Goal: Book appointment/travel/reservation

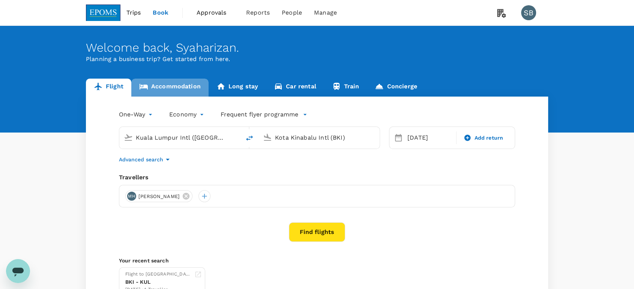
click at [183, 86] on link "Accommodation" at bounding box center [169, 88] width 77 height 18
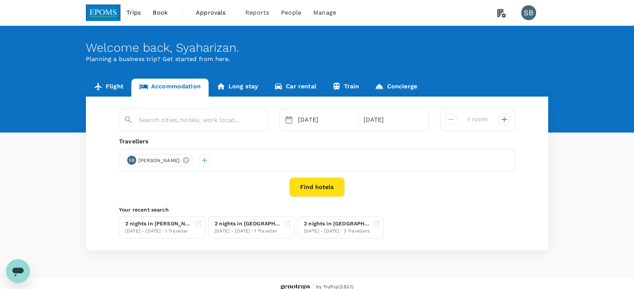
type input "[GEOGRAPHIC_DATA]"
click at [211, 159] on icon at bounding box center [210, 160] width 7 height 7
click at [259, 121] on icon "Clear" at bounding box center [258, 120] width 4 height 4
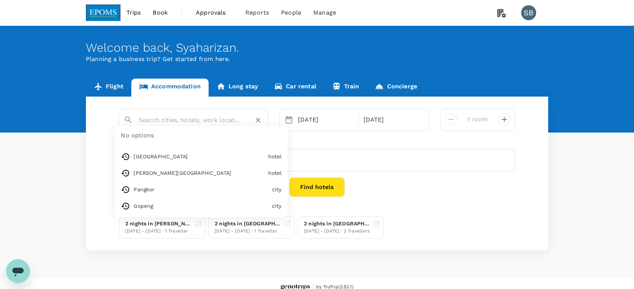
click at [175, 118] on input "text" at bounding box center [190, 120] width 103 height 12
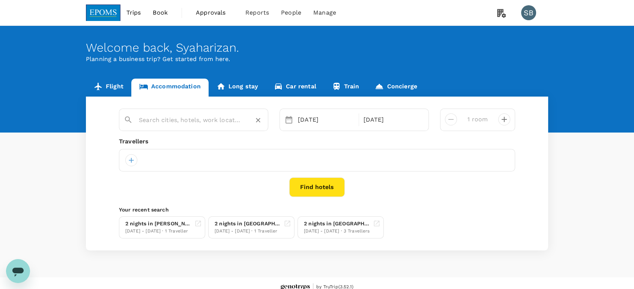
click at [161, 121] on input "text" at bounding box center [190, 120] width 103 height 12
paste input "Eminent Hotel"
click at [252, 144] on div "Eminent Hotel" at bounding box center [199, 145] width 132 height 8
type input "Eminent Hotel"
click at [308, 119] on div "[DATE]" at bounding box center [326, 119] width 62 height 15
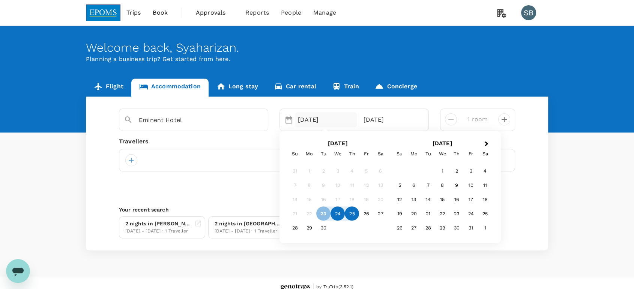
click at [337, 209] on div "24" at bounding box center [337, 214] width 14 height 14
click at [348, 210] on div "25" at bounding box center [352, 214] width 14 height 14
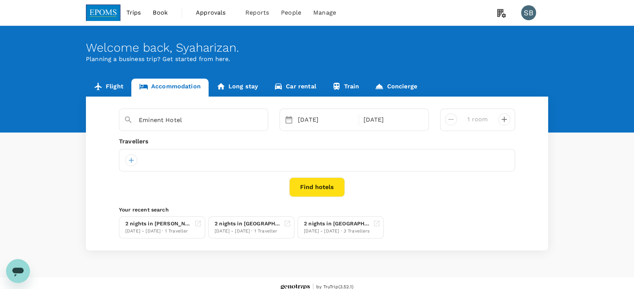
click at [504, 122] on icon "decrease" at bounding box center [503, 119] width 5 height 5
click at [503, 123] on icon "decrease" at bounding box center [503, 119] width 9 height 9
type input "4 rooms"
click at [131, 161] on div at bounding box center [131, 160] width 12 height 12
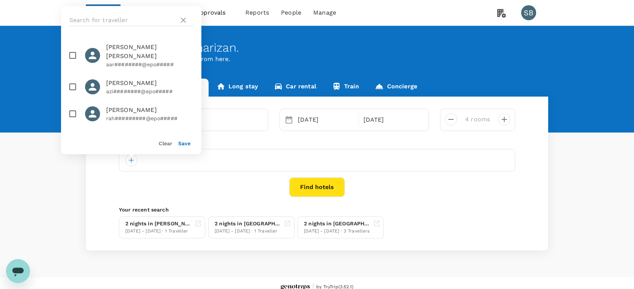
drag, startPoint x: 75, startPoint y: 17, endPoint x: 81, endPoint y: 27, distance: 11.3
click at [76, 17] on input "text" at bounding box center [122, 20] width 106 height 12
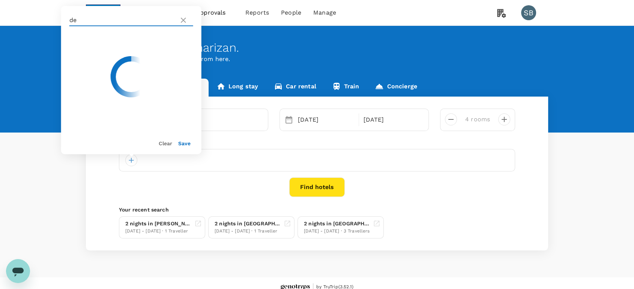
type input "d"
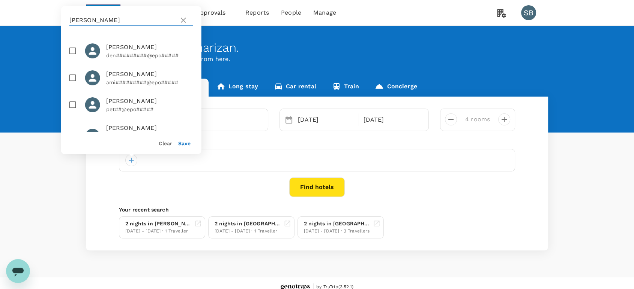
type input "[PERSON_NAME]"
click at [72, 47] on input "checkbox" at bounding box center [73, 51] width 16 height 16
checkbox input "true"
click at [91, 20] on input "[PERSON_NAME]" at bounding box center [122, 20] width 106 height 12
type input "p"
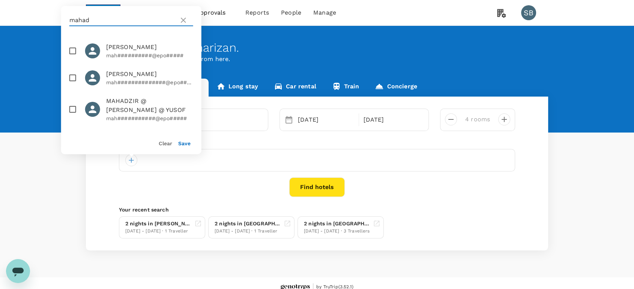
type input "mahad"
click at [73, 47] on input "checkbox" at bounding box center [73, 51] width 16 height 16
checkbox input "true"
click at [96, 19] on input "mahad" at bounding box center [122, 20] width 106 height 12
type input "m"
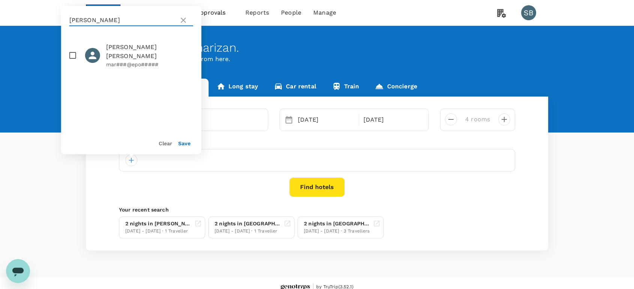
type input "[PERSON_NAME]"
click at [72, 49] on input "checkbox" at bounding box center [73, 56] width 16 height 16
checkbox input "true"
click at [90, 21] on input "[PERSON_NAME]" at bounding box center [122, 20] width 106 height 12
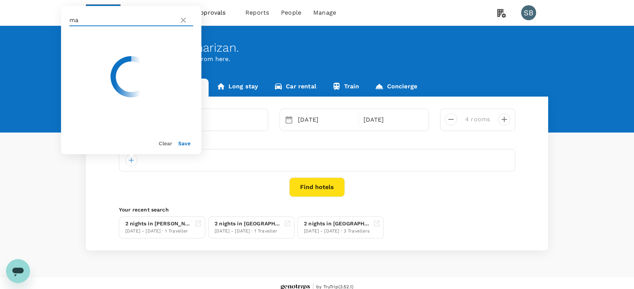
type input "m"
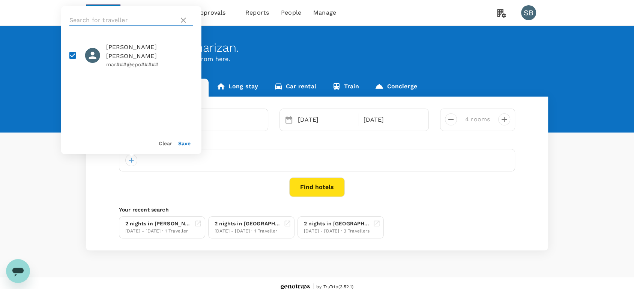
type input "b"
type input "[PERSON_NAME]"
click at [69, 86] on input "checkbox" at bounding box center [73, 87] width 16 height 16
checkbox input "true"
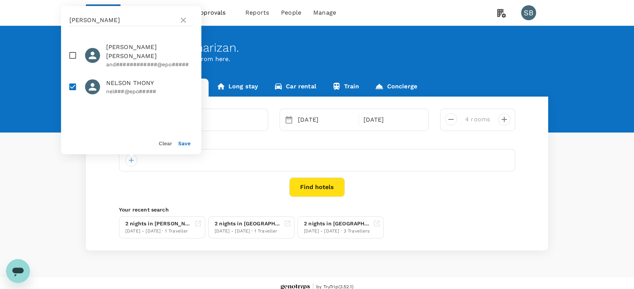
click at [187, 145] on button "Save" at bounding box center [184, 144] width 12 height 6
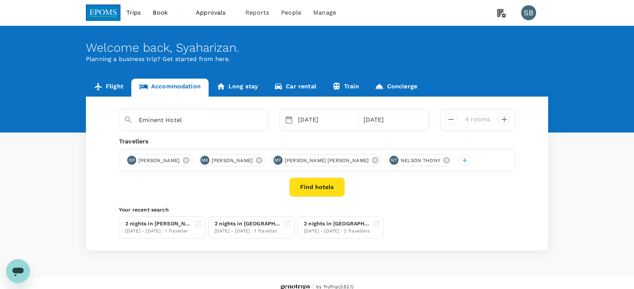
click at [323, 189] on button "Find hotels" at bounding box center [316, 187] width 55 height 19
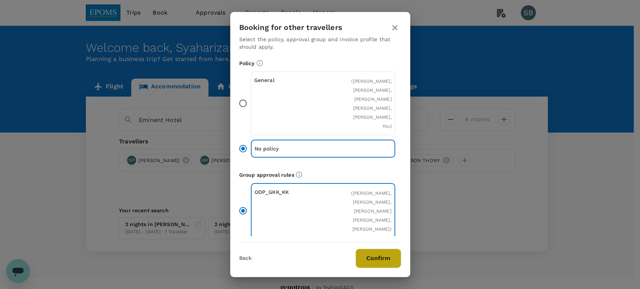
click at [375, 256] on button "Confirm" at bounding box center [378, 258] width 46 height 19
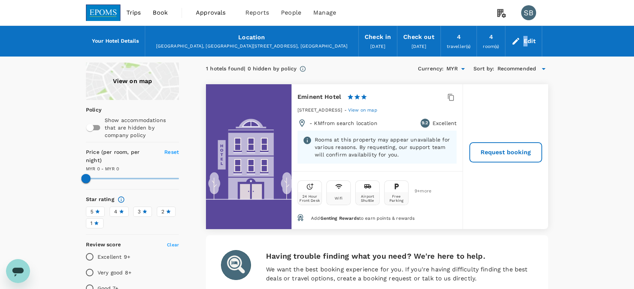
click at [526, 41] on div "Edit" at bounding box center [529, 41] width 12 height 10
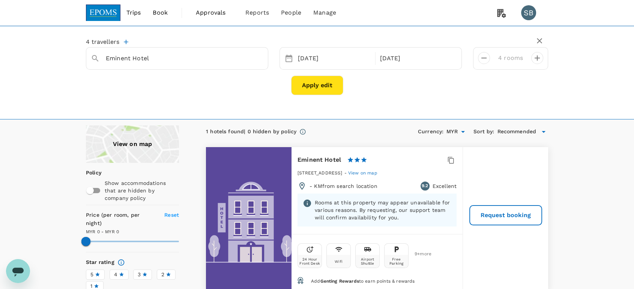
scroll to position [42, 0]
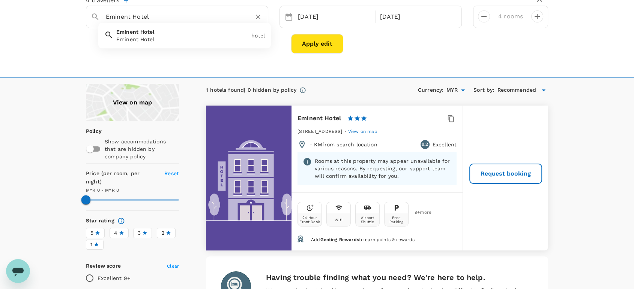
click at [166, 20] on input "Eminent Hotel" at bounding box center [174, 17] width 136 height 12
click at [259, 16] on icon "Clear" at bounding box center [258, 17] width 4 height 4
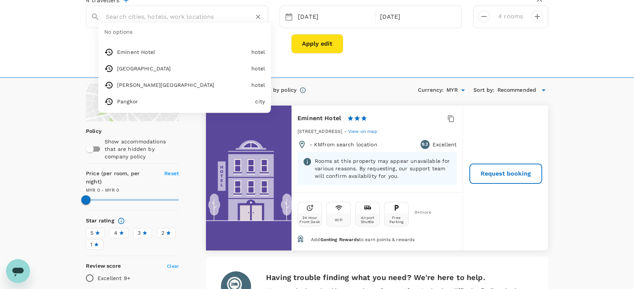
paste input "Hotel N°5"
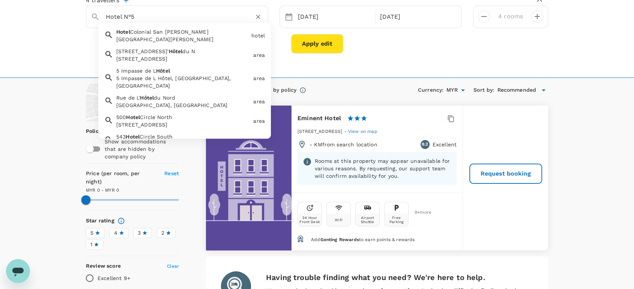
type input "Hotel N°5"
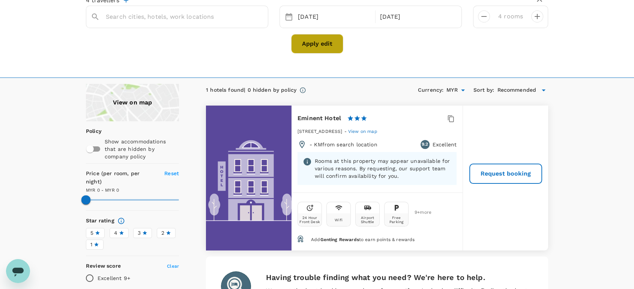
click at [320, 41] on button "Apply edit" at bounding box center [317, 43] width 52 height 19
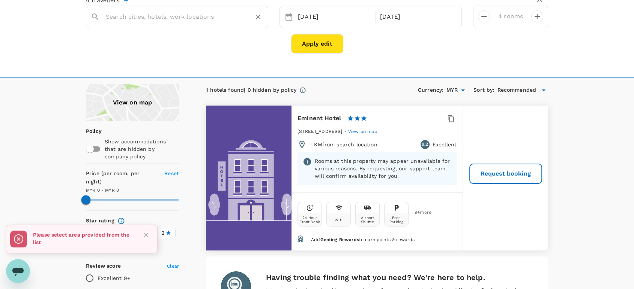
click at [186, 5] on div at bounding box center [181, 14] width 163 height 18
paste input "Hotel N°5"
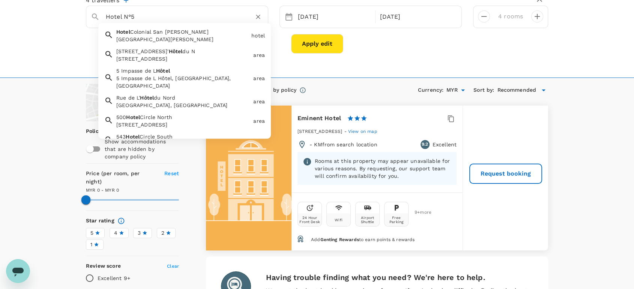
type input "Hotel N°5"
click at [216, 19] on input "text" at bounding box center [174, 17] width 136 height 12
paste input "Lintas View Hote"
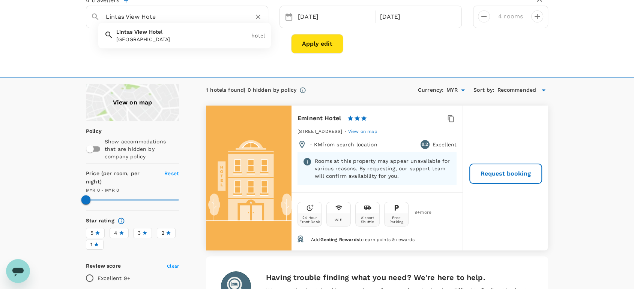
click at [208, 37] on div "[GEOGRAPHIC_DATA]" at bounding box center [182, 39] width 132 height 7
type input "[GEOGRAPHIC_DATA]"
click at [301, 44] on button "Apply edit" at bounding box center [317, 43] width 52 height 19
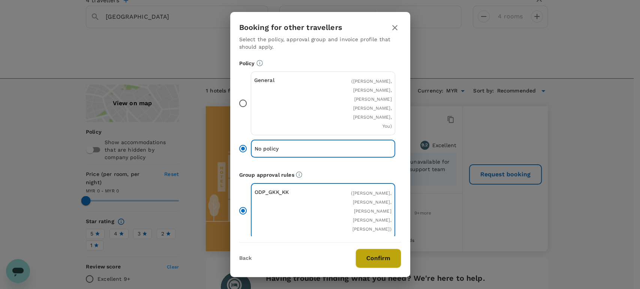
click at [377, 258] on button "Confirm" at bounding box center [378, 258] width 46 height 19
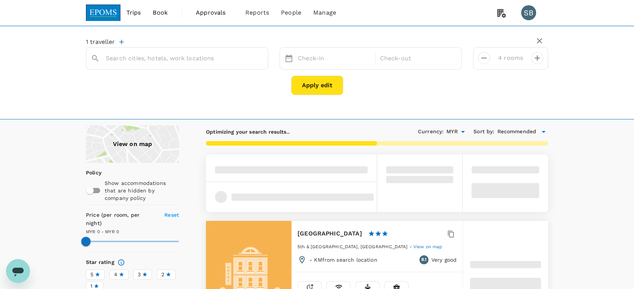
type input "[GEOGRAPHIC_DATA]"
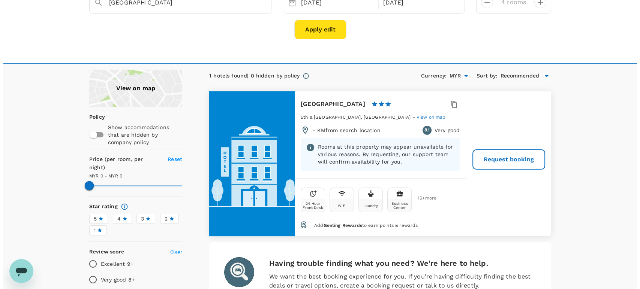
scroll to position [42, 0]
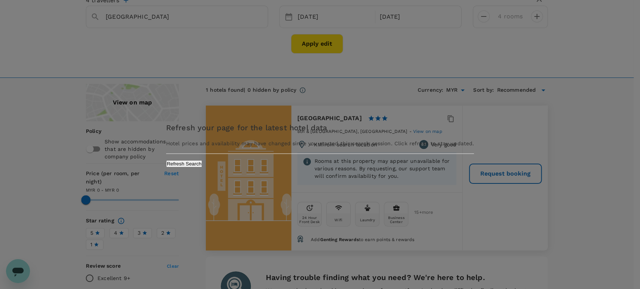
click at [357, 167] on div "Refresh your page for the latest hotel data Hotel prices and availability may h…" at bounding box center [320, 144] width 308 height 45
drag, startPoint x: 359, startPoint y: 178, endPoint x: 354, endPoint y: 181, distance: 6.6
click at [202, 168] on button "Refresh Search" at bounding box center [184, 163] width 36 height 7
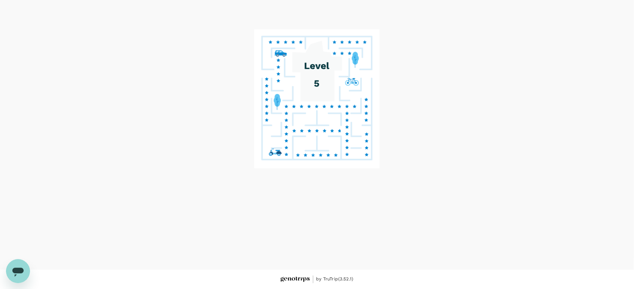
scroll to position [3, 0]
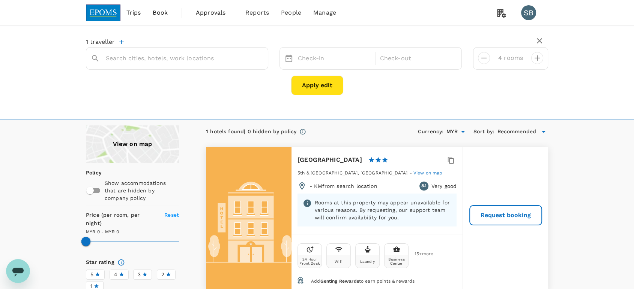
type input "[GEOGRAPHIC_DATA]"
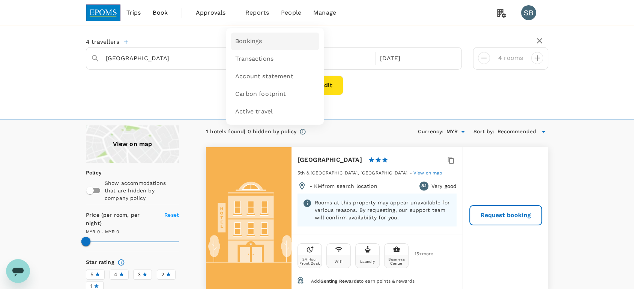
click at [254, 44] on span "Bookings" at bounding box center [248, 41] width 27 height 9
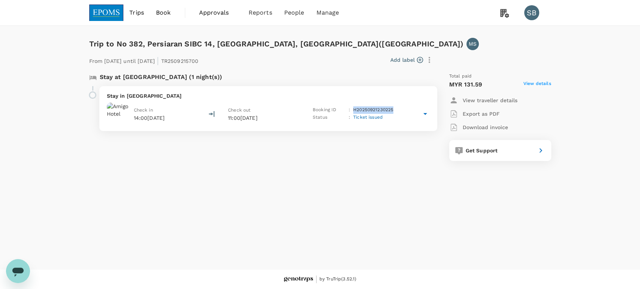
drag, startPoint x: 397, startPoint y: 110, endPoint x: 354, endPoint y: 111, distance: 43.5
click at [354, 111] on div "Booking ID : H20250921230225" at bounding box center [355, 109] width 85 height 7
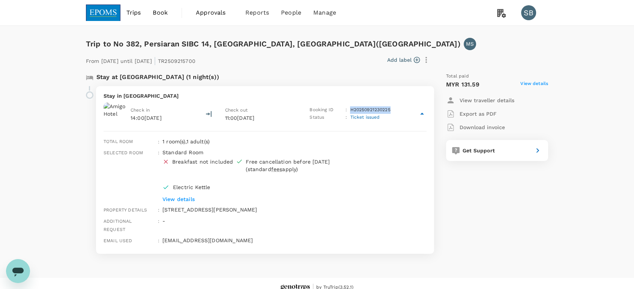
copy p "H20250921230225"
click at [99, 11] on img at bounding box center [103, 12] width 34 height 16
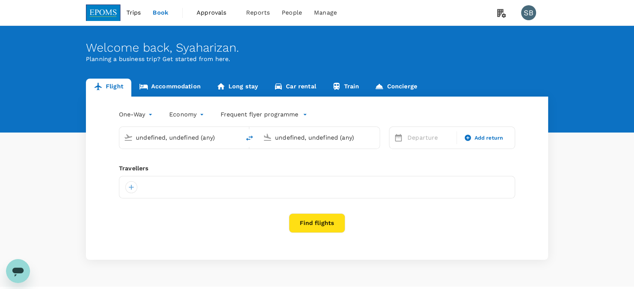
type input "Kuala Lumpur Intl ([GEOGRAPHIC_DATA])"
type input "Kota Kinabalu Intl (BKI)"
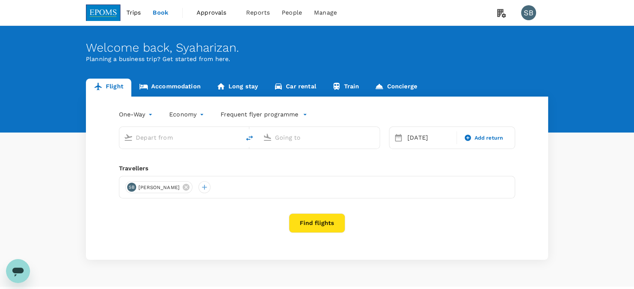
type input "Kuala Lumpur Intl ([GEOGRAPHIC_DATA])"
type input "Kota Kinabalu Intl (BKI)"
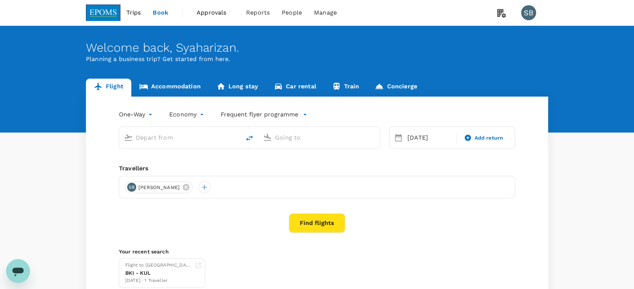
type input "Kuala Lumpur Intl ([GEOGRAPHIC_DATA])"
type input "Kota Kinabalu Intl (BKI)"
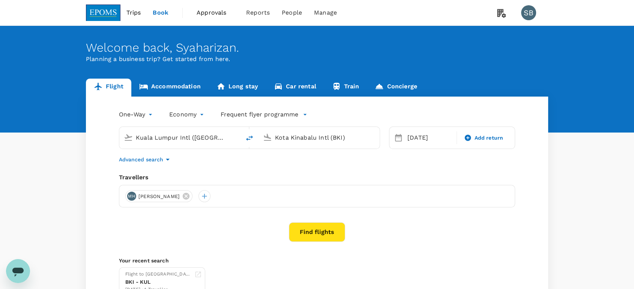
drag, startPoint x: 204, startPoint y: 197, endPoint x: 199, endPoint y: 198, distance: 4.7
click at [189, 196] on icon at bounding box center [186, 196] width 7 height 7
click at [128, 195] on div at bounding box center [131, 196] width 12 height 12
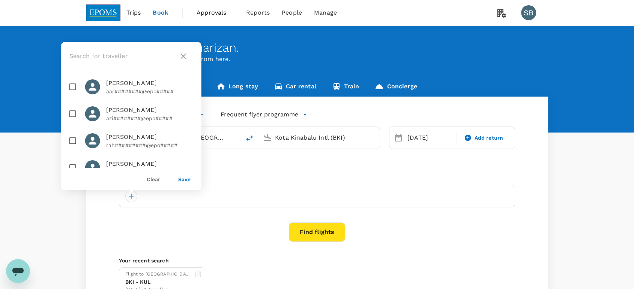
click at [103, 53] on input "text" at bounding box center [122, 56] width 106 height 12
paste input "HASMUMAIDIE BIN HASSAN"
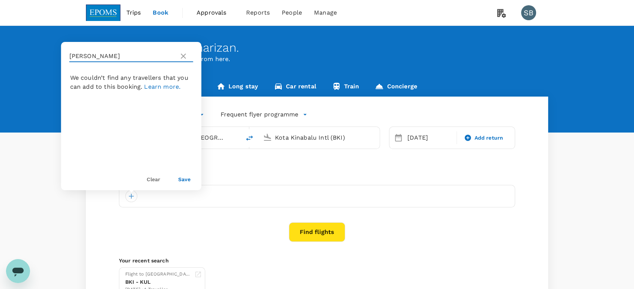
drag, startPoint x: 153, startPoint y: 59, endPoint x: 124, endPoint y: 62, distance: 29.0
click at [114, 58] on input "HASMUMAIDIE BIN HASSAN" at bounding box center [122, 56] width 106 height 12
type input "HASMUMAIDIE"
